Goal: Information Seeking & Learning: Learn about a topic

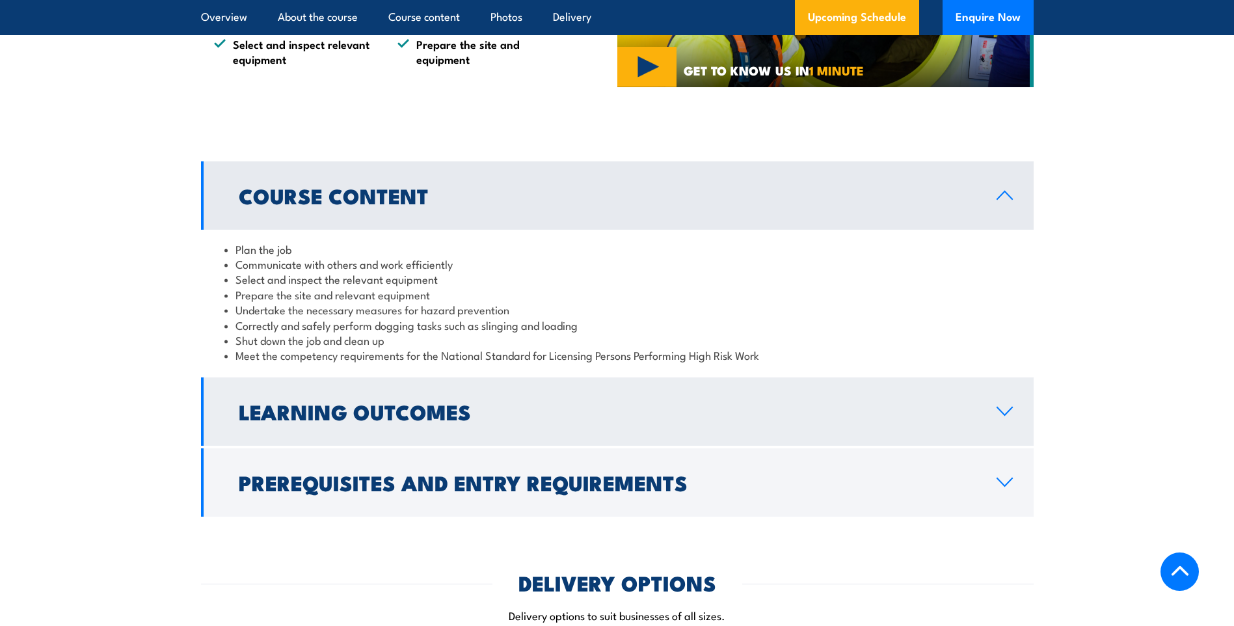
click at [413, 415] on h2 "Learning Outcomes" at bounding box center [607, 411] width 737 height 18
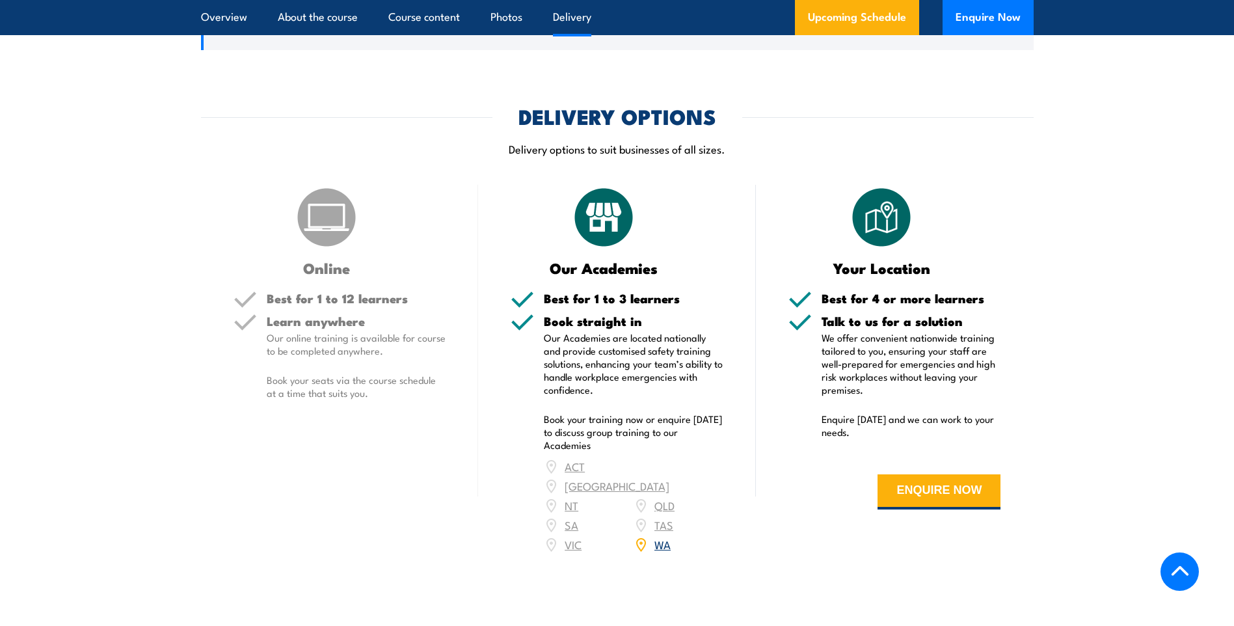
scroll to position [1299, 0]
click at [658, 539] on link "WA" at bounding box center [663, 544] width 16 height 16
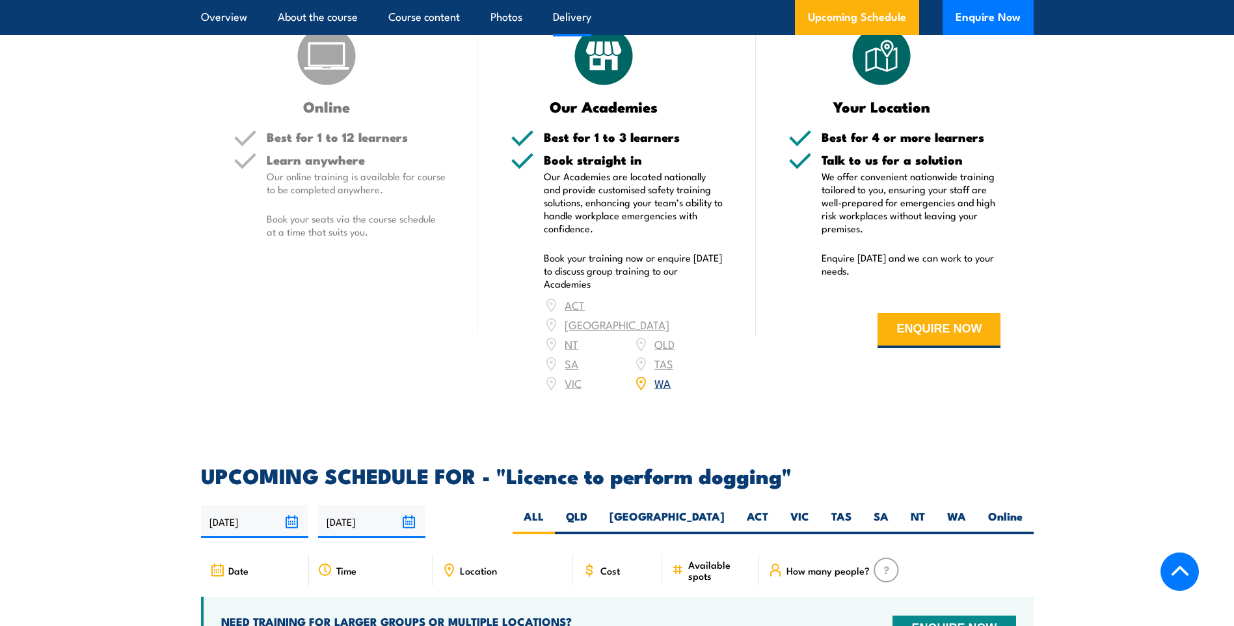
scroll to position [1483, 0]
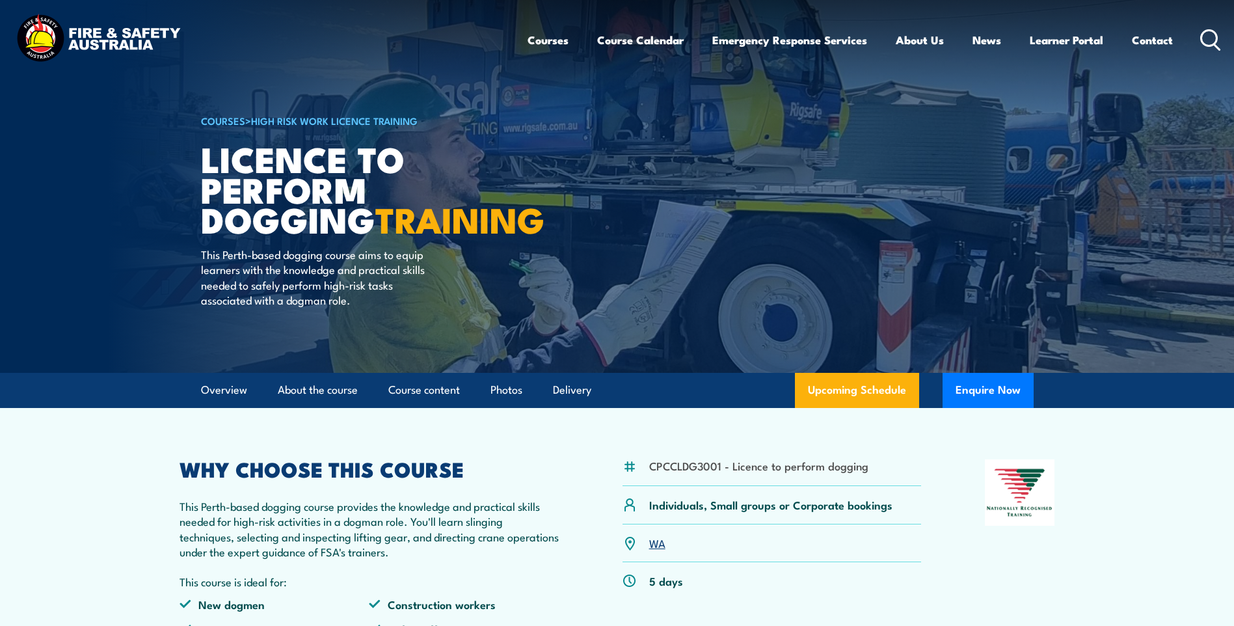
click at [1206, 42] on icon at bounding box center [1211, 39] width 21 height 21
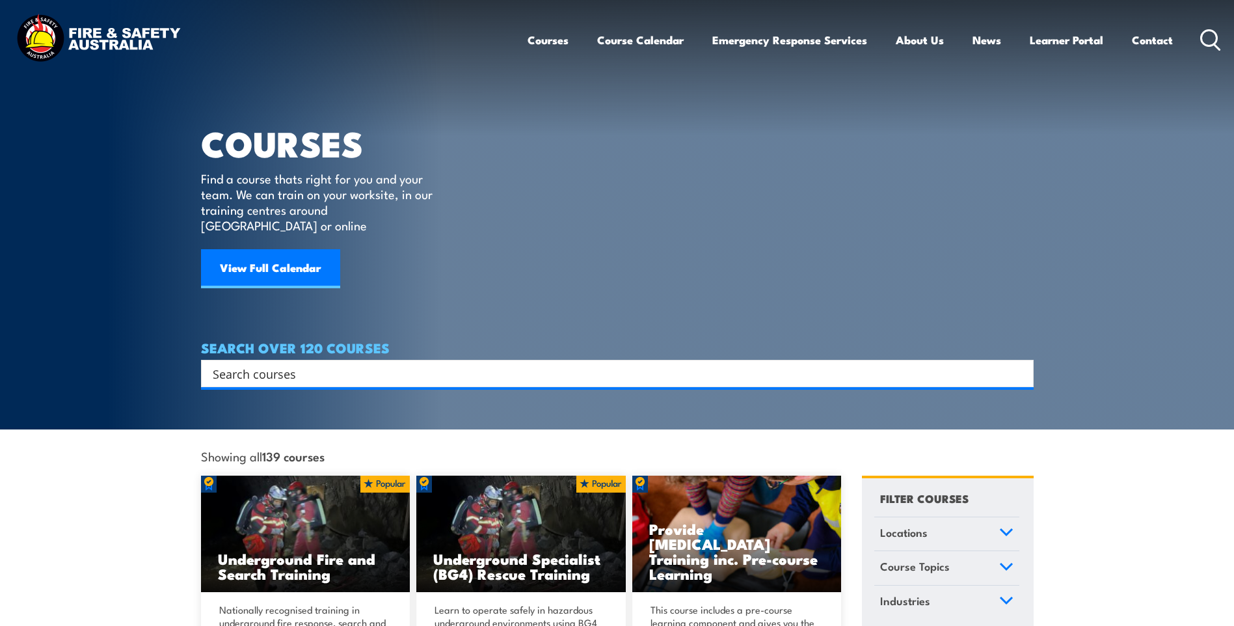
click at [420, 364] on input "Search input" at bounding box center [609, 374] width 793 height 20
type input "c2"
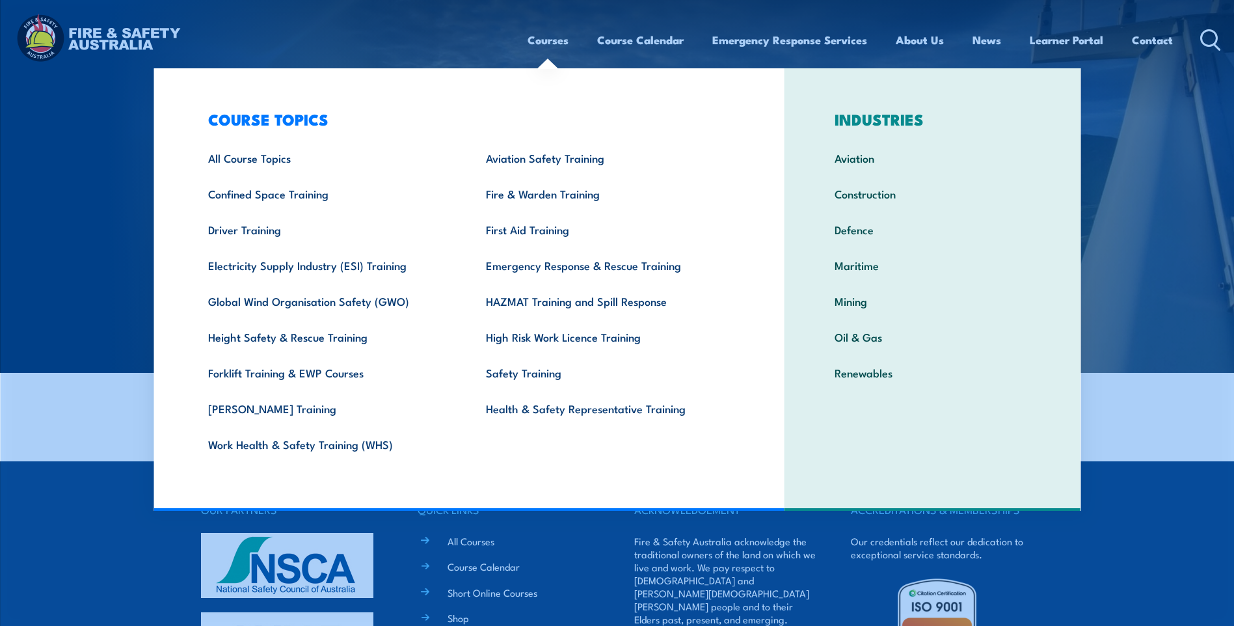
click at [538, 44] on link "Courses" at bounding box center [548, 40] width 41 height 34
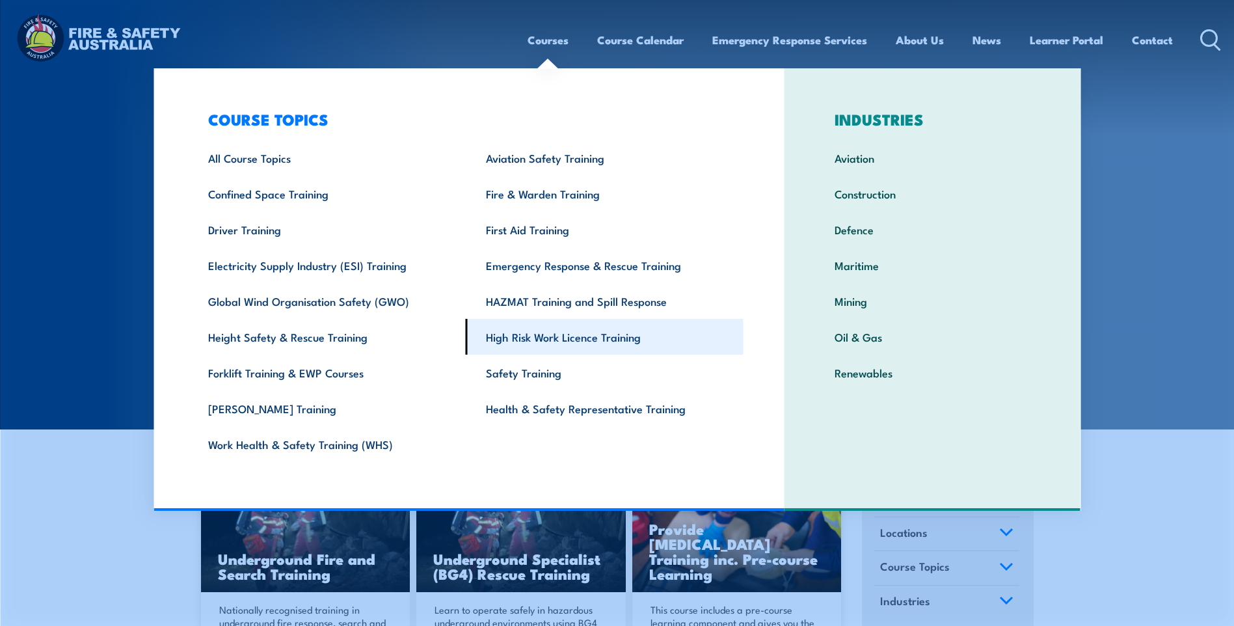
click at [564, 344] on link "High Risk Work Licence Training" at bounding box center [605, 337] width 278 height 36
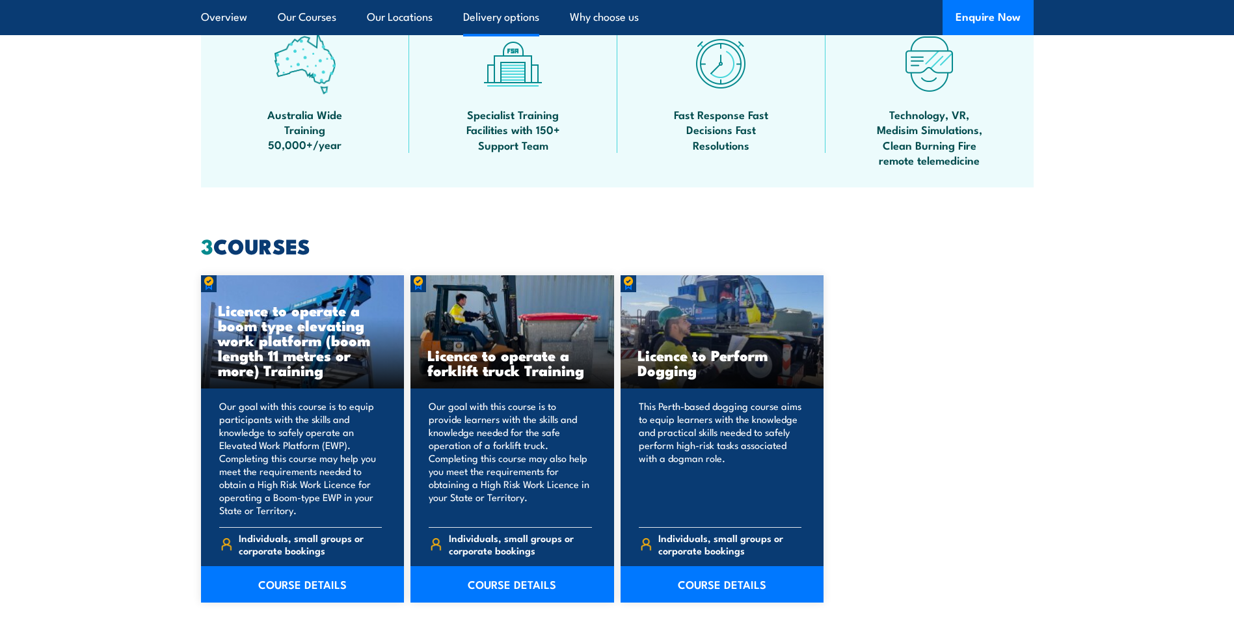
scroll to position [911, 0]
